Goal: Task Accomplishment & Management: Use online tool/utility

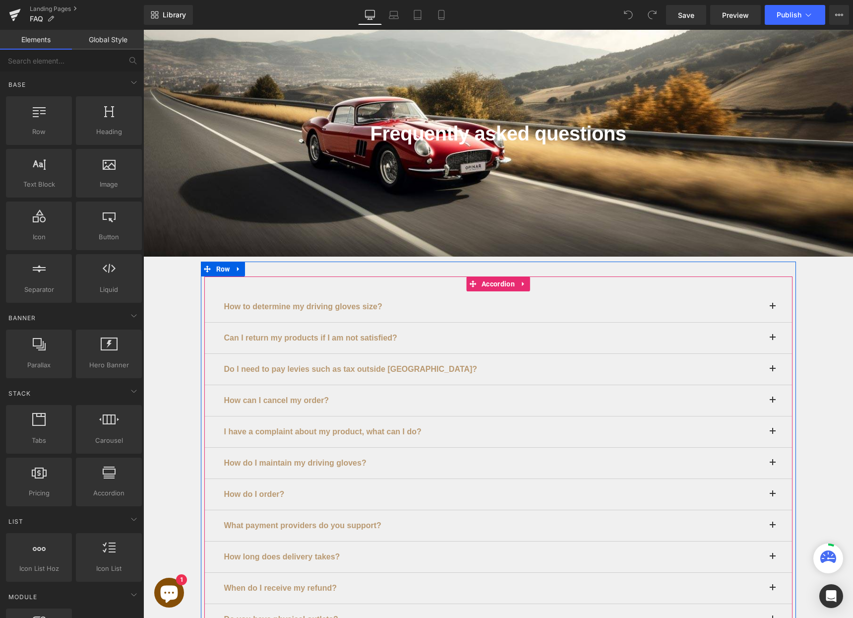
scroll to position [98, 0]
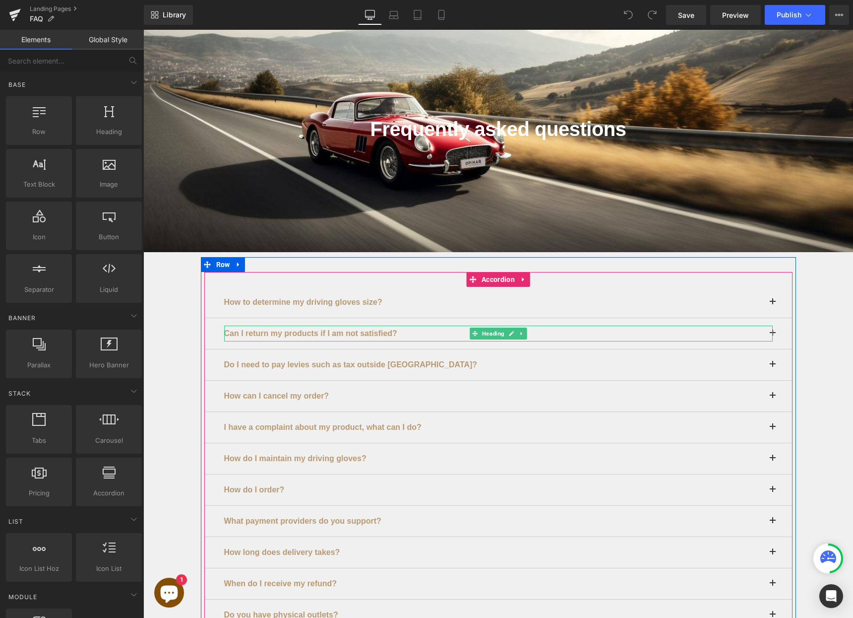
click at [331, 331] on font "Can I return my products if I am not satisfied?" at bounding box center [310, 333] width 173 height 8
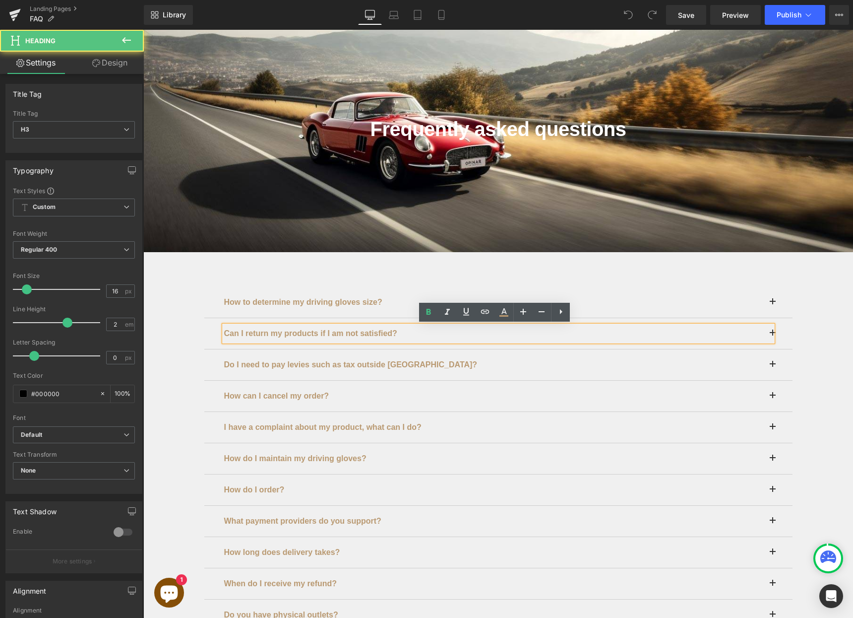
click at [771, 332] on div "Can I return my products if I am not satisfied?" at bounding box center [498, 334] width 549 height 16
drag, startPoint x: 769, startPoint y: 332, endPoint x: 776, endPoint y: 333, distance: 7.0
click at [769, 332] on h3 "Can I return my products if I am not satisfied?" at bounding box center [498, 334] width 549 height 16
click at [784, 334] on button at bounding box center [783, 333] width 20 height 31
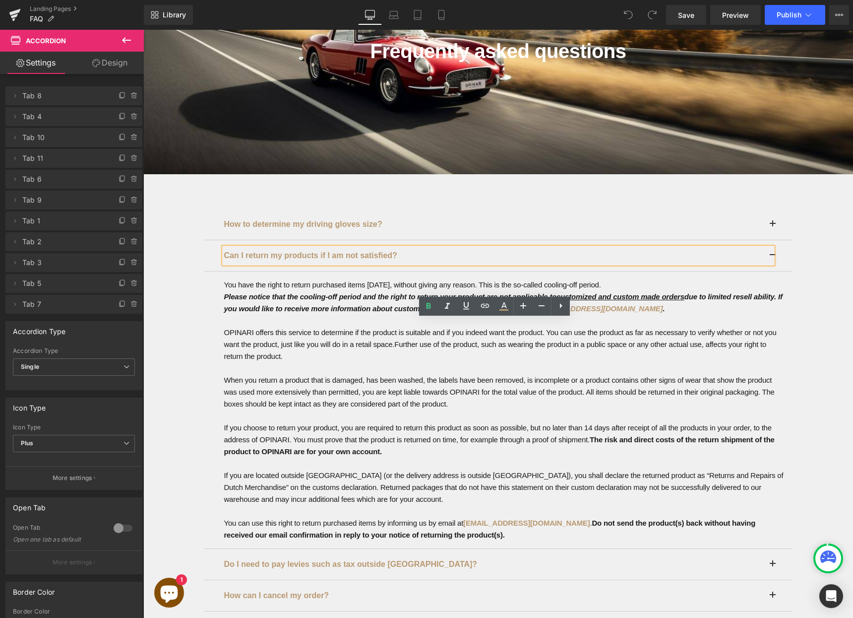
scroll to position [228, 0]
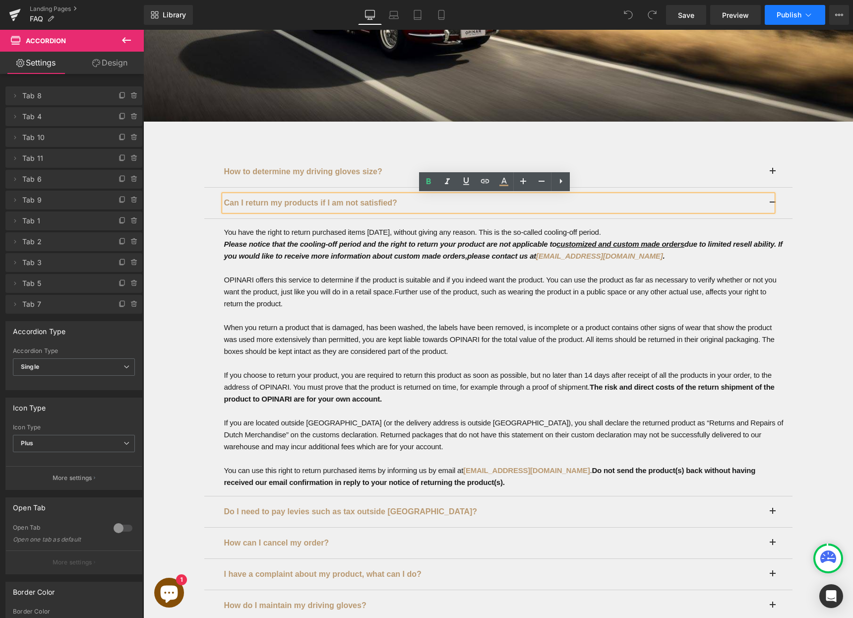
click at [785, 19] on button "Publish" at bounding box center [795, 15] width 61 height 20
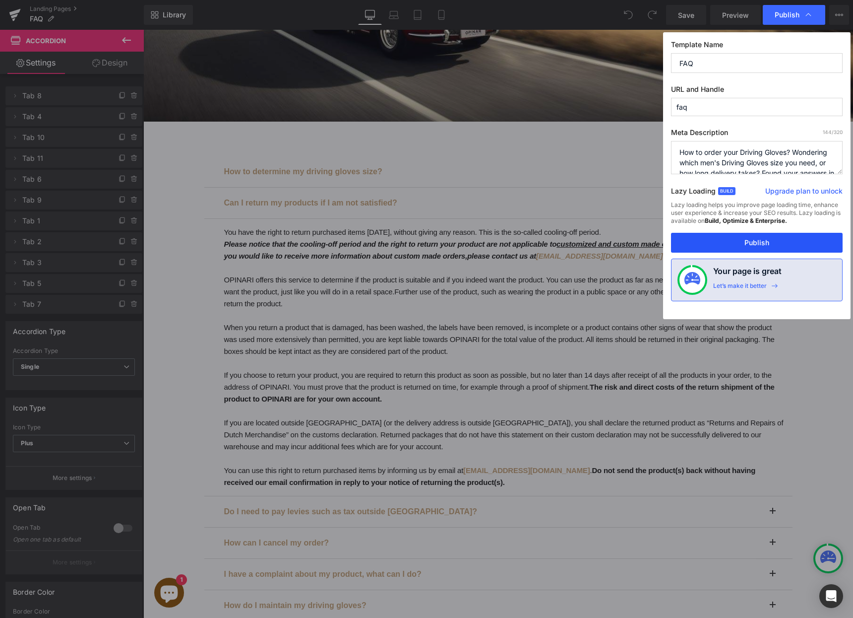
click at [764, 239] on button "Publish" at bounding box center [757, 243] width 172 height 20
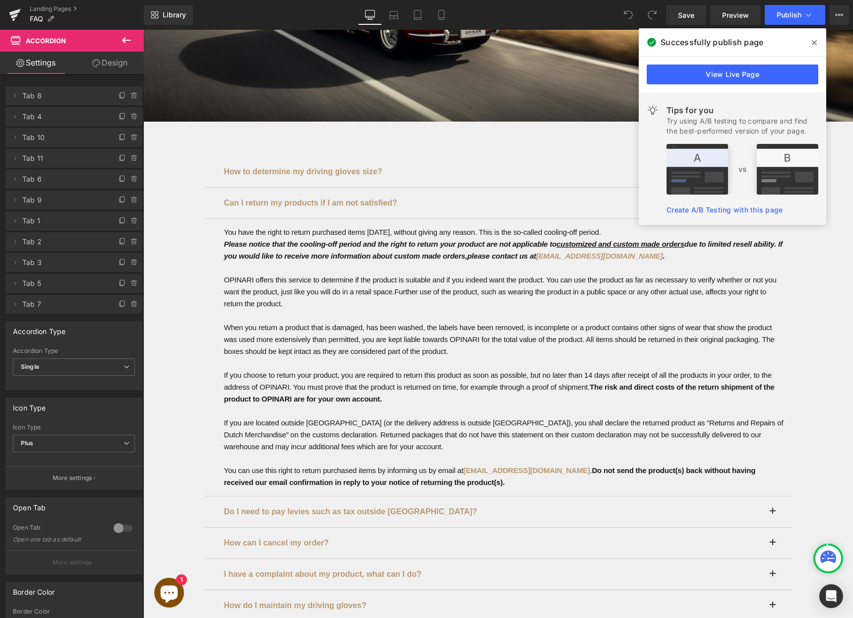
click at [814, 47] on span at bounding box center [815, 43] width 16 height 16
